Goal: Task Accomplishment & Management: Complete application form

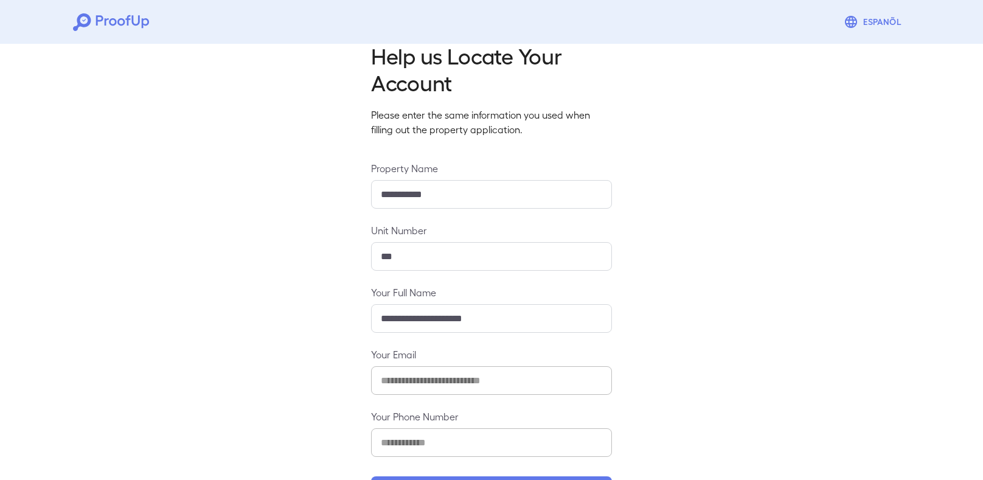
scroll to position [71, 0]
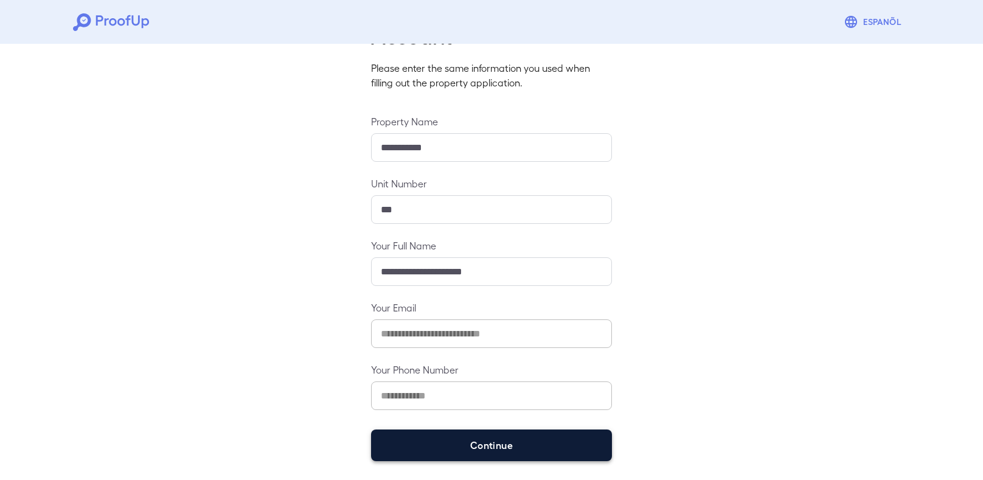
click at [524, 446] on button "Continue" at bounding box center [491, 445] width 241 height 32
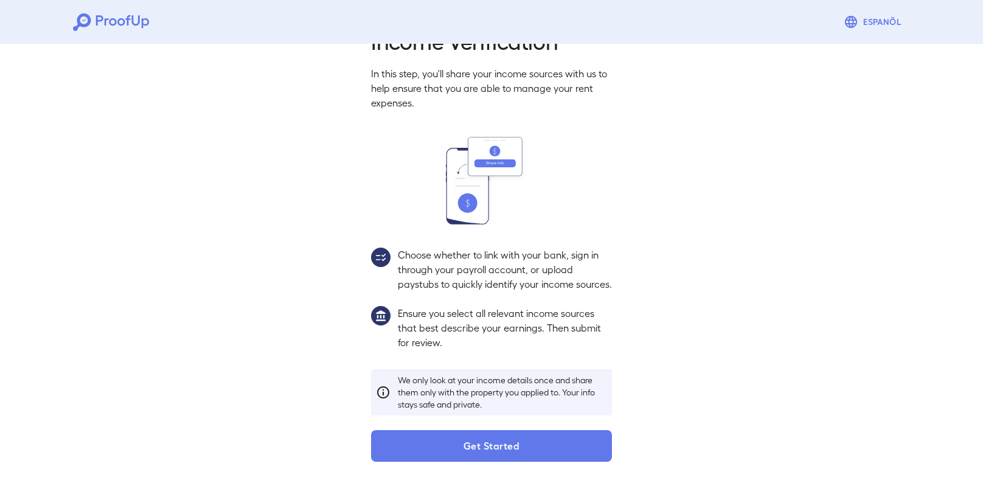
scroll to position [40, 0]
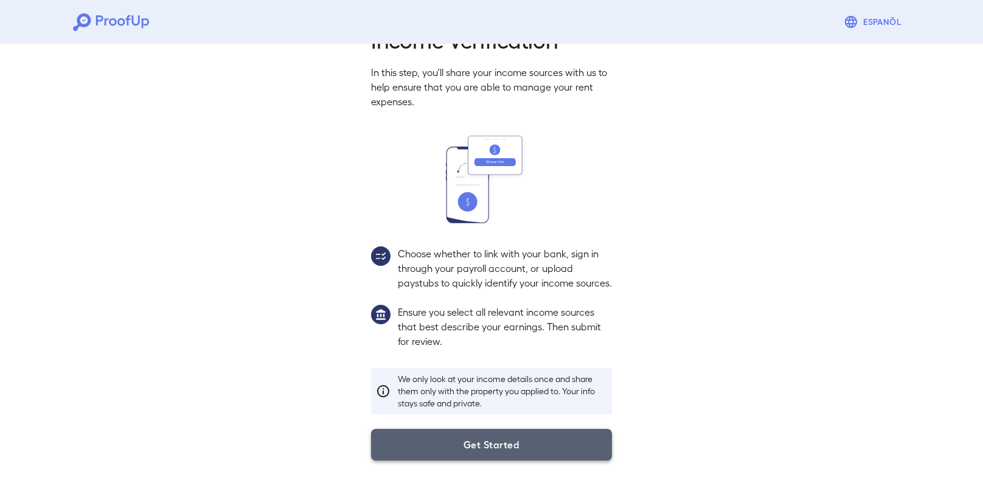
click at [579, 438] on button "Get Started" at bounding box center [491, 445] width 241 height 32
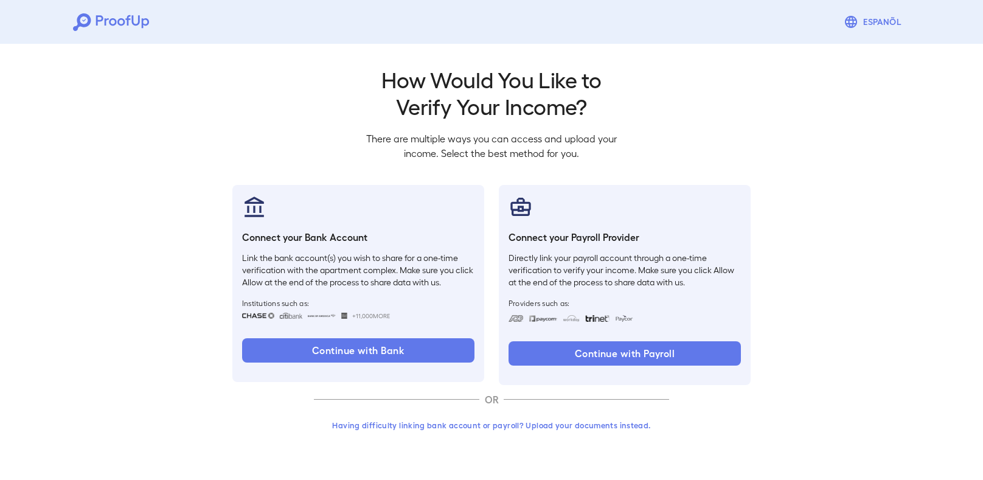
click at [384, 422] on button "Having difficulty linking bank account or payroll? Upload your documents instea…" at bounding box center [491, 425] width 355 height 22
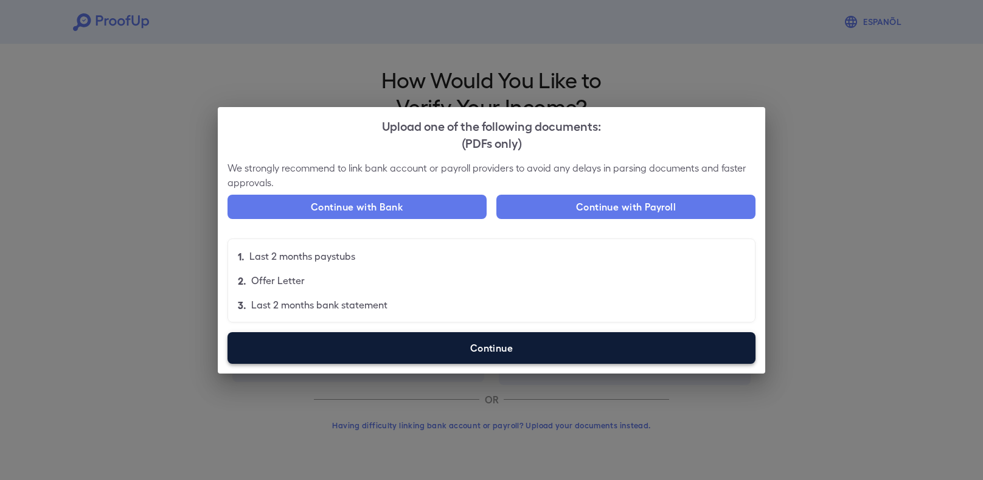
click at [415, 350] on label "Continue" at bounding box center [491, 348] width 528 height 32
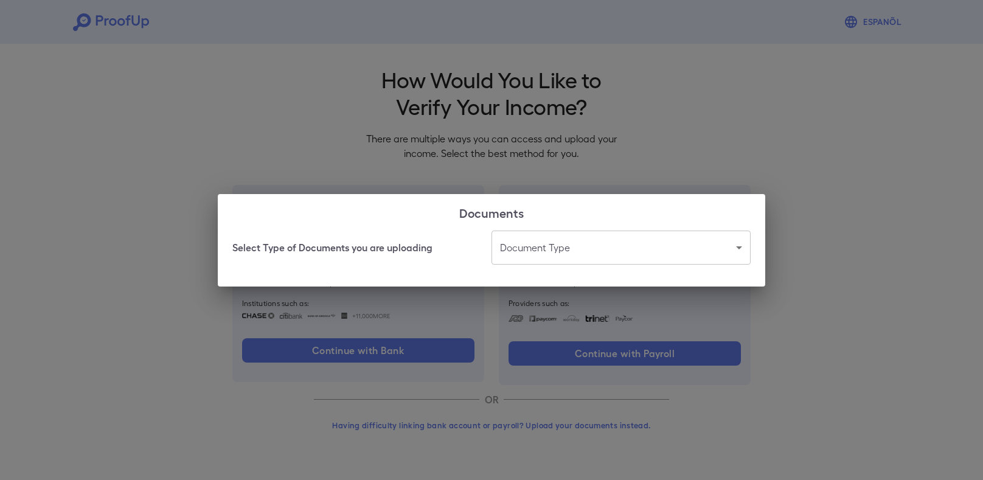
click at [598, 235] on body "Espanõl Go back How Would You Like to Verify Your Income? There are multiple wa…" at bounding box center [491, 232] width 983 height 465
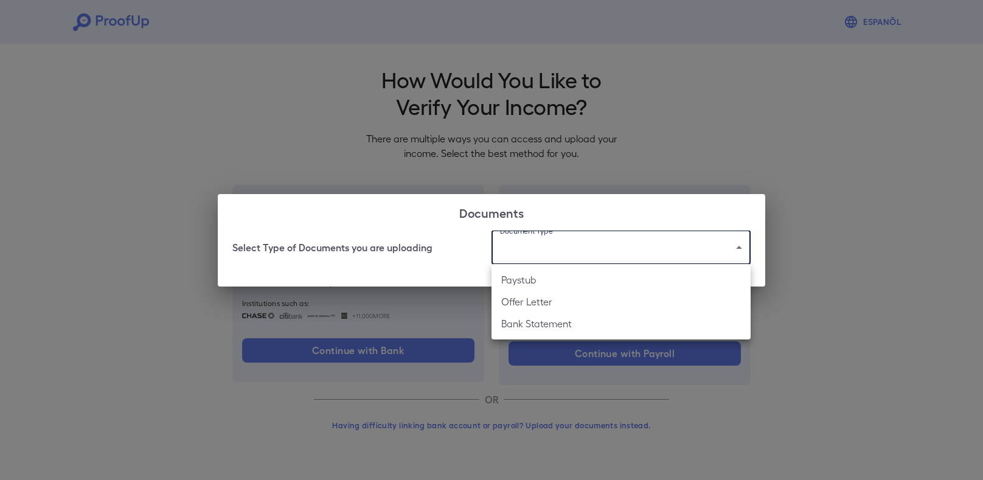
click at [530, 329] on li "Bank Statement" at bounding box center [620, 324] width 259 height 22
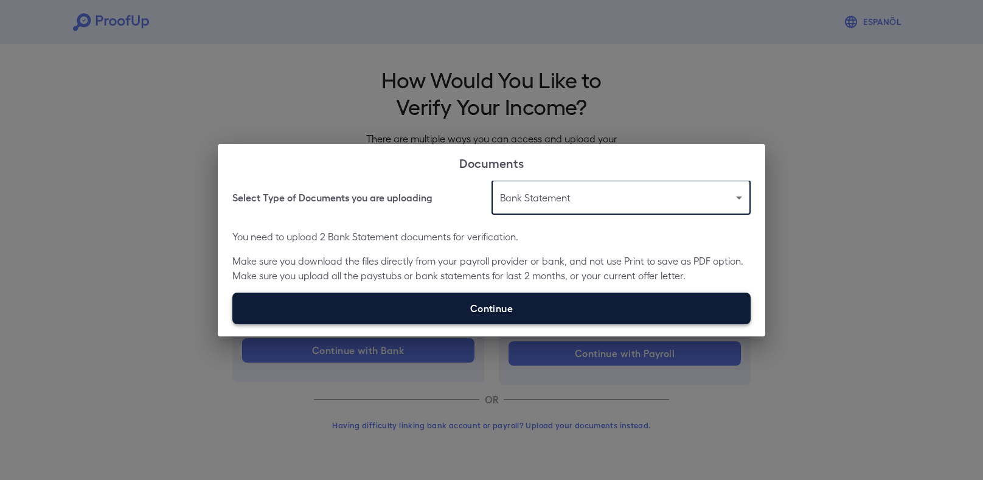
click at [537, 311] on label "Continue" at bounding box center [491, 309] width 518 height 32
click at [233, 324] on input "Continue" at bounding box center [232, 324] width 1 height 1
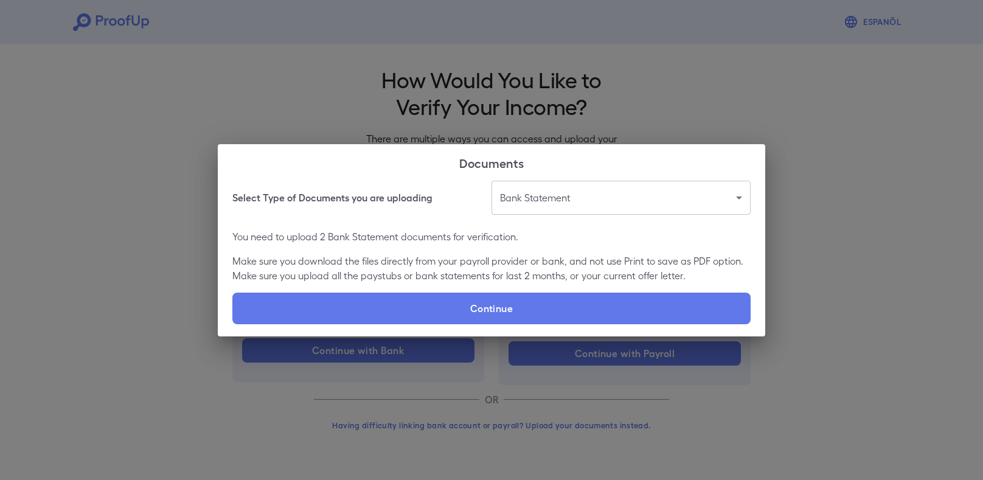
click at [589, 192] on body "**********" at bounding box center [491, 232] width 983 height 465
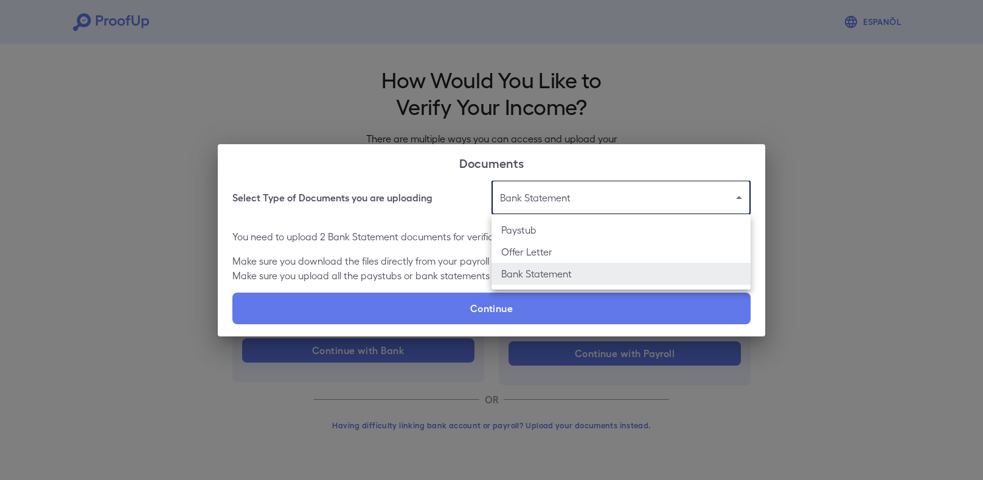
click at [558, 225] on li "Paystub" at bounding box center [620, 230] width 259 height 22
type input "*******"
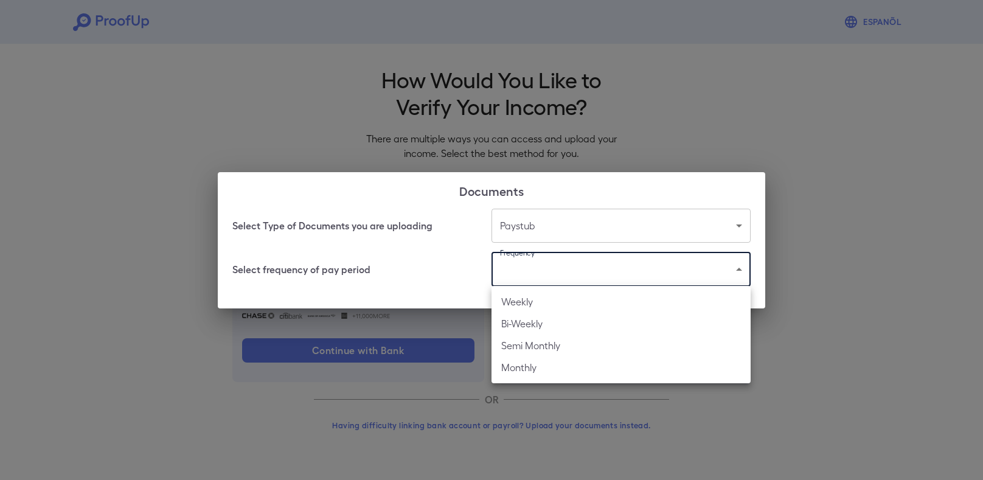
click at [553, 272] on body "Espanõl Go back How Would You Like to Verify Your Income? There are multiple wa…" at bounding box center [491, 232] width 983 height 465
click at [550, 321] on li "Bi-Weekly" at bounding box center [620, 324] width 259 height 22
type input "*********"
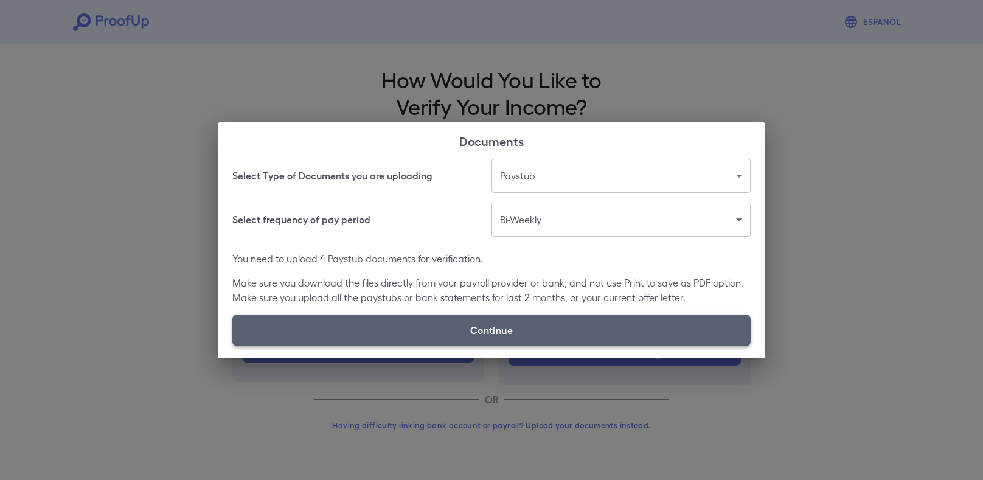
click at [515, 336] on label "Continue" at bounding box center [491, 330] width 518 height 32
click at [233, 345] on input "Continue" at bounding box center [232, 345] width 1 height 1
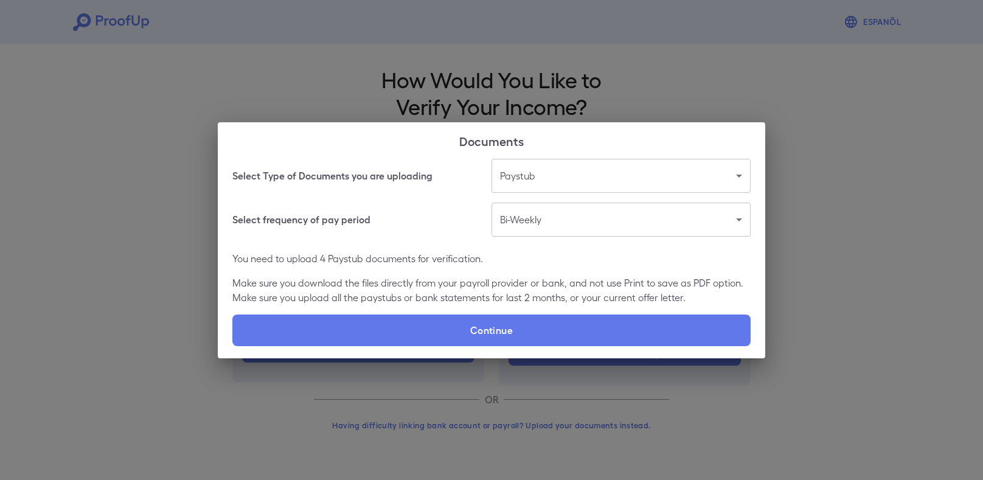
type input "**********"
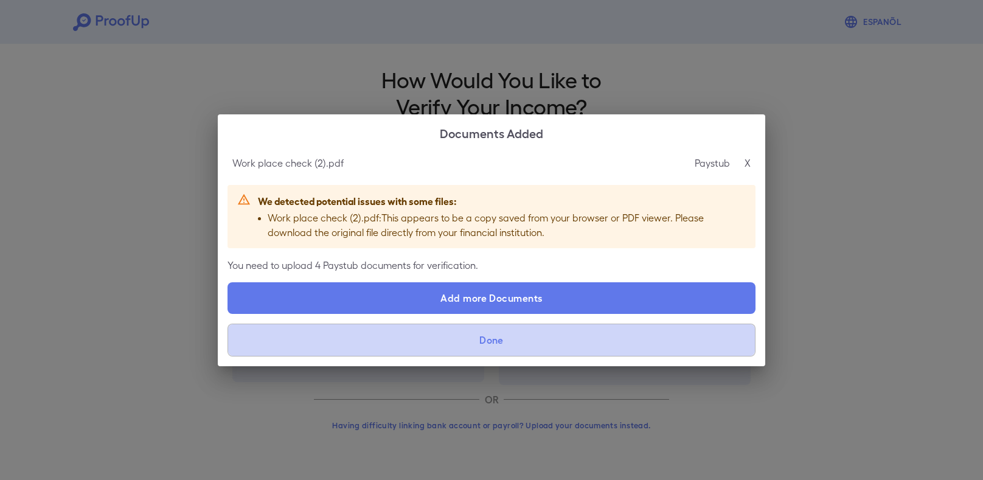
click at [520, 344] on button "Done" at bounding box center [491, 340] width 528 height 33
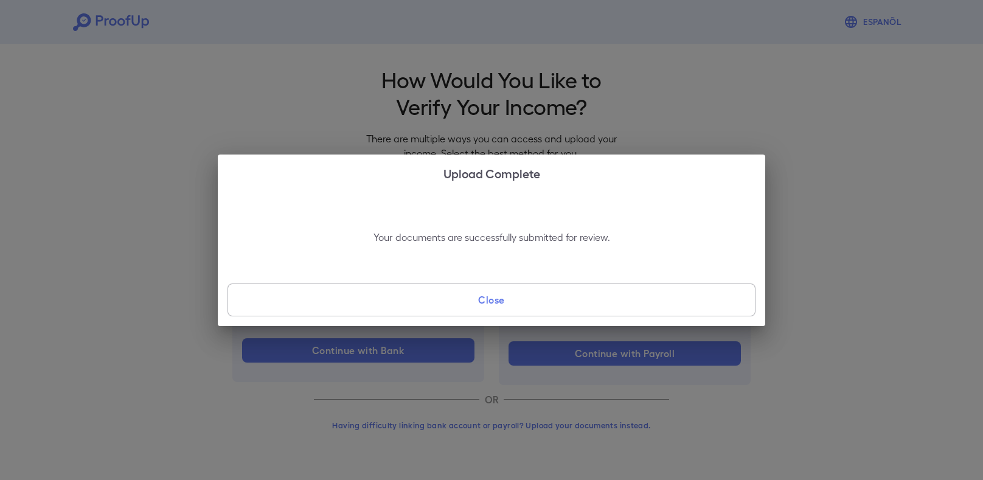
click at [513, 299] on button "Close" at bounding box center [491, 299] width 528 height 33
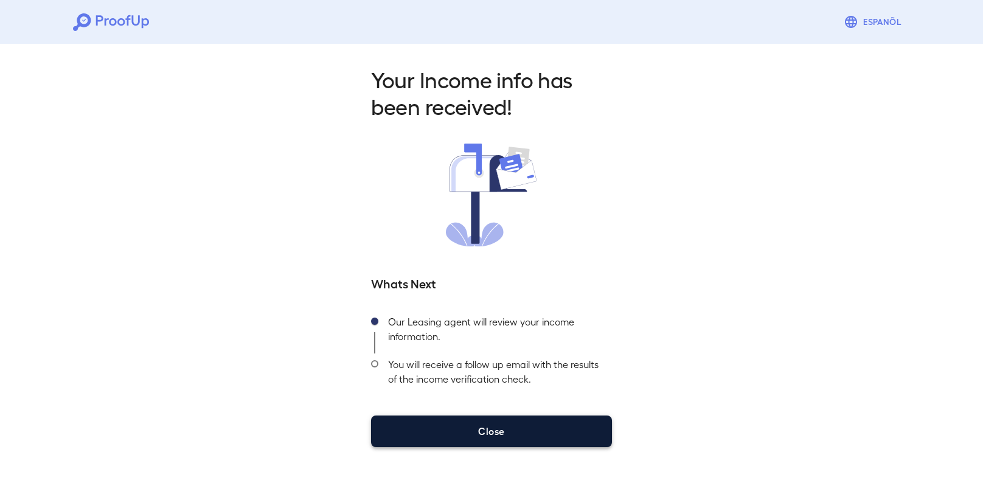
click at [555, 432] on button "Close" at bounding box center [491, 431] width 241 height 32
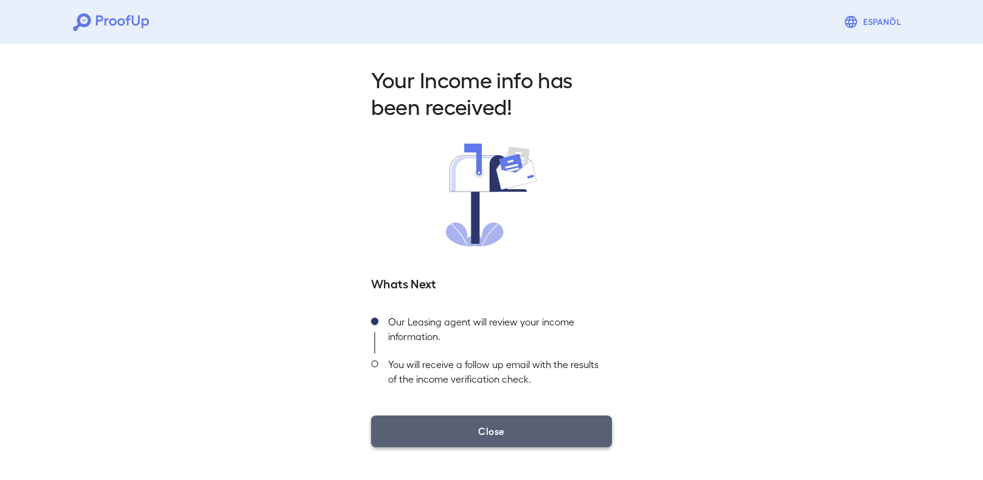
click at [487, 439] on button "Close" at bounding box center [491, 431] width 241 height 32
